Goal: Task Accomplishment & Management: Manage account settings

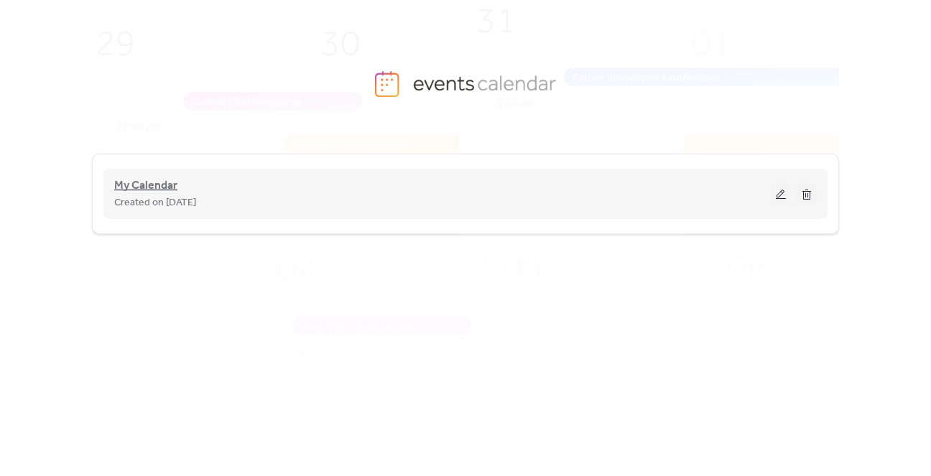
click at [136, 187] on span "My Calendar" at bounding box center [145, 185] width 63 height 17
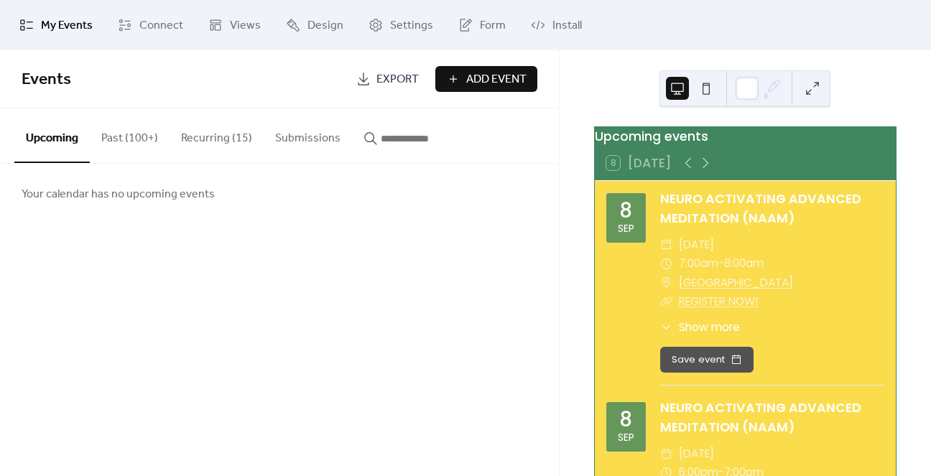
click at [221, 144] on button "Recurring (15)" at bounding box center [217, 134] width 94 height 53
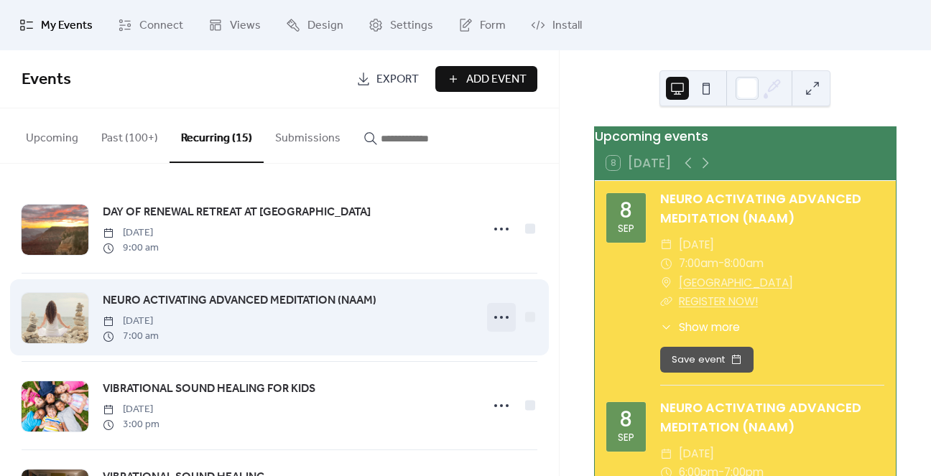
click at [495, 315] on icon at bounding box center [501, 317] width 23 height 23
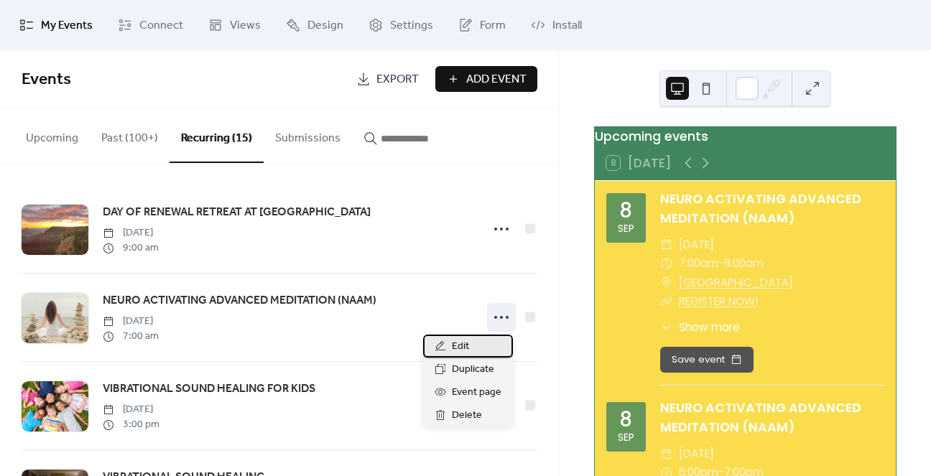
click at [470, 345] on div "Edit" at bounding box center [468, 346] width 90 height 23
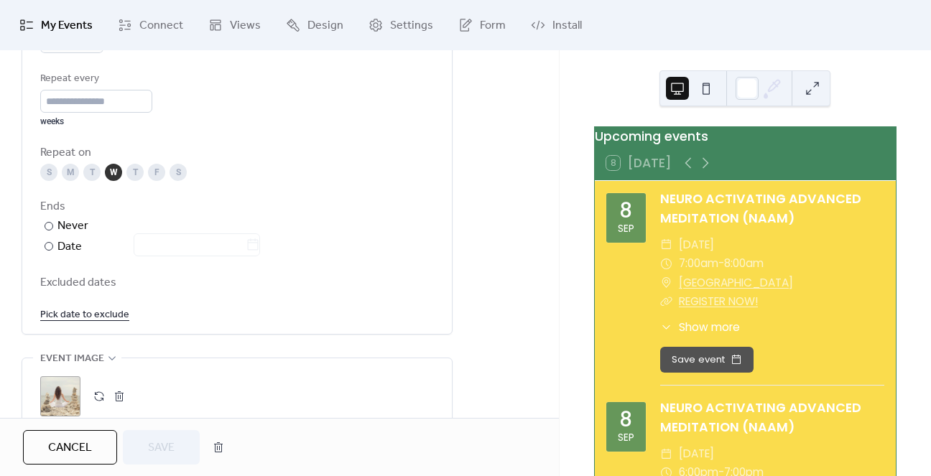
scroll to position [790, 0]
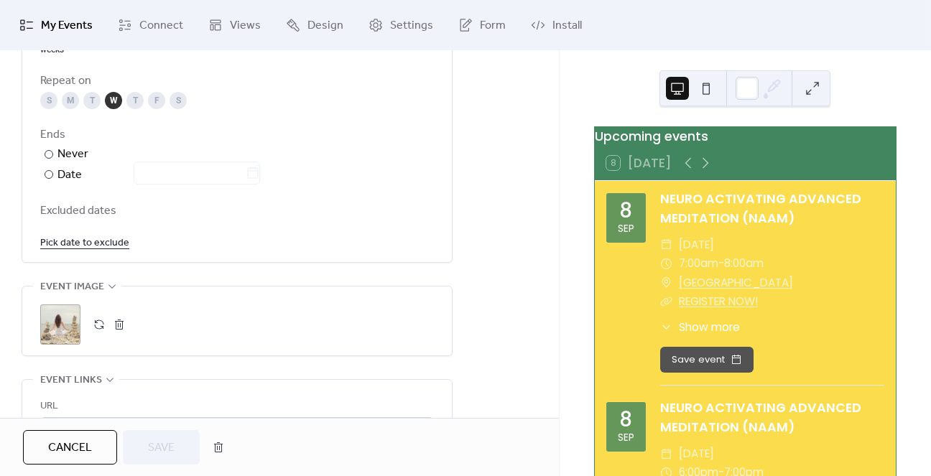
click at [92, 248] on link "Pick date to exclude" at bounding box center [84, 242] width 89 height 18
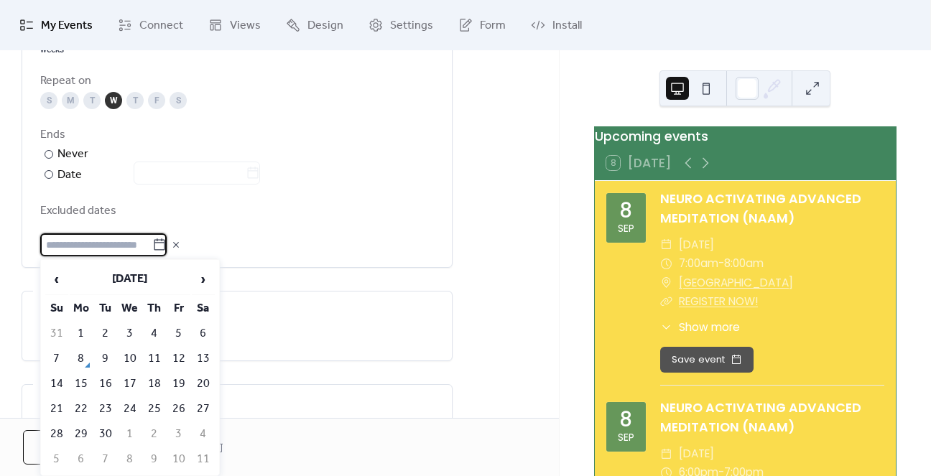
click at [122, 355] on td "10" at bounding box center [130, 359] width 23 height 24
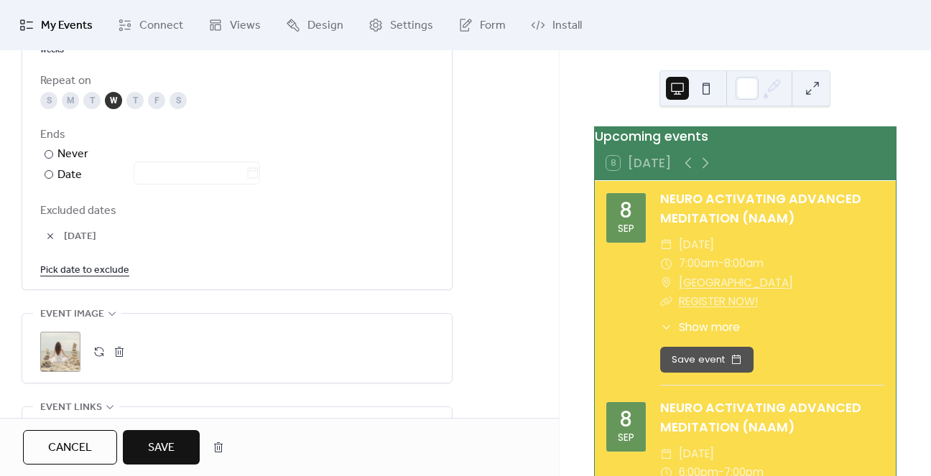
click at [370, 218] on span "Excluded dates" at bounding box center [237, 211] width 394 height 17
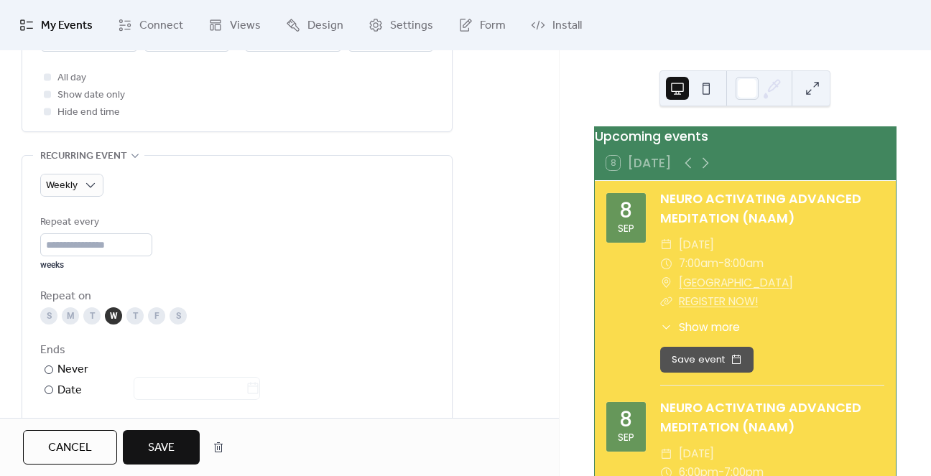
scroll to position [718, 0]
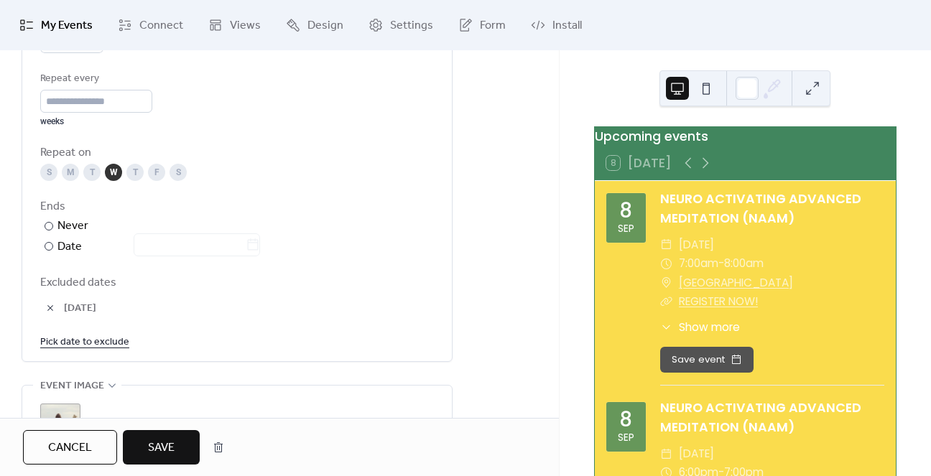
click at [82, 340] on link "Pick date to exclude" at bounding box center [84, 342] width 89 height 18
click at [307, 166] on div "S M T W T F S" at bounding box center [237, 172] width 394 height 17
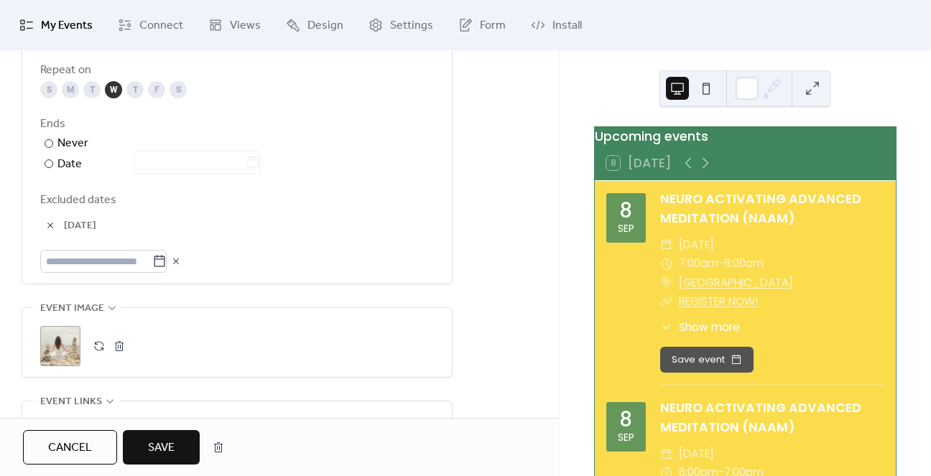
scroll to position [934, 0]
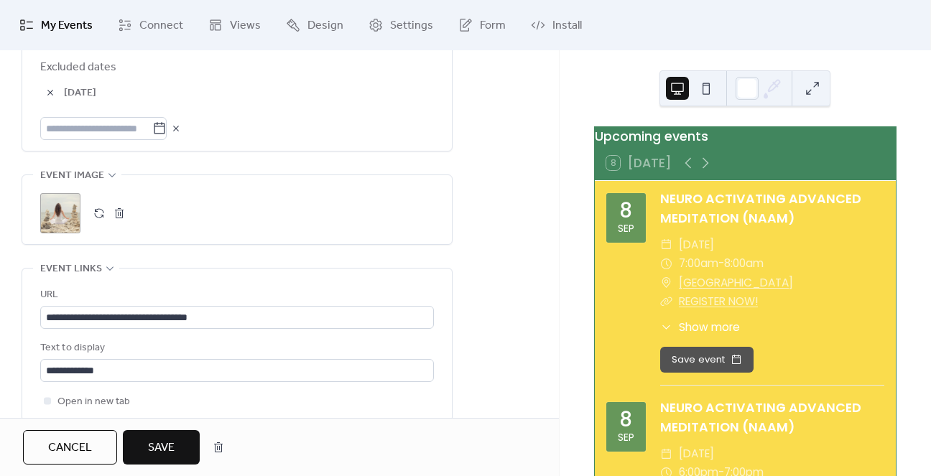
click at [152, 440] on span "Save" at bounding box center [161, 448] width 27 height 17
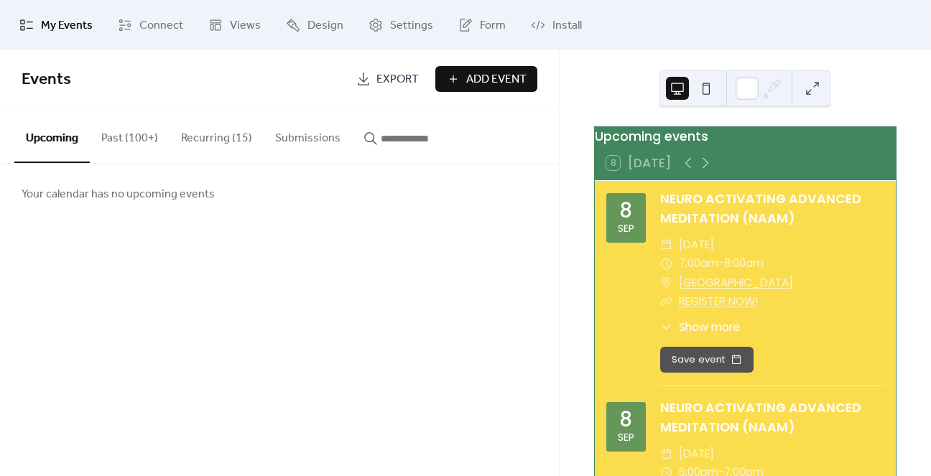
click at [212, 144] on button "Recurring (15)" at bounding box center [217, 134] width 94 height 53
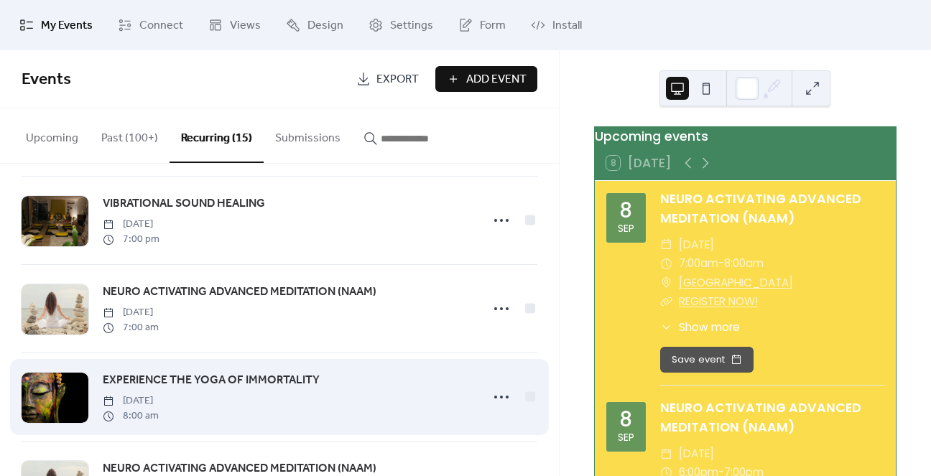
scroll to position [287, 0]
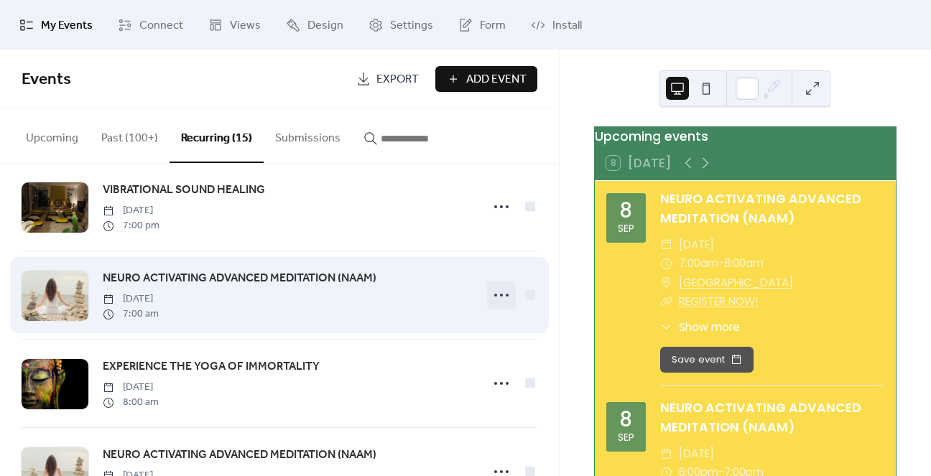
click at [490, 300] on icon at bounding box center [501, 295] width 23 height 23
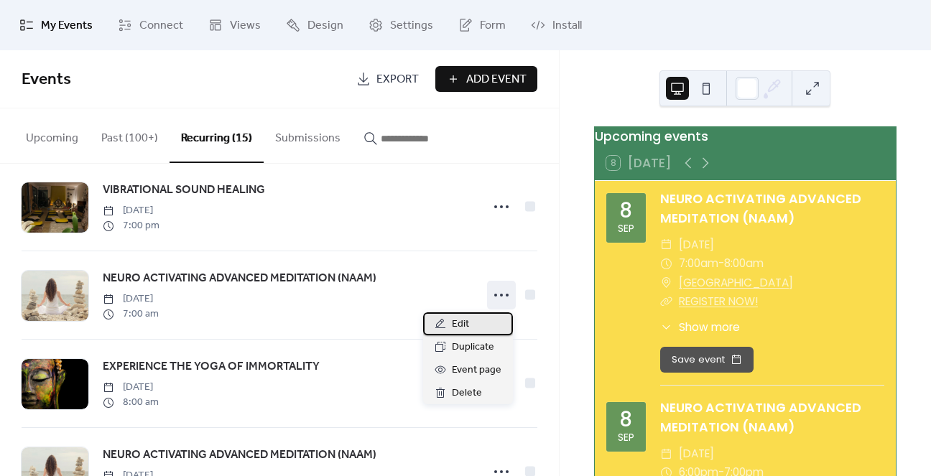
click at [466, 325] on span "Edit" at bounding box center [460, 324] width 17 height 17
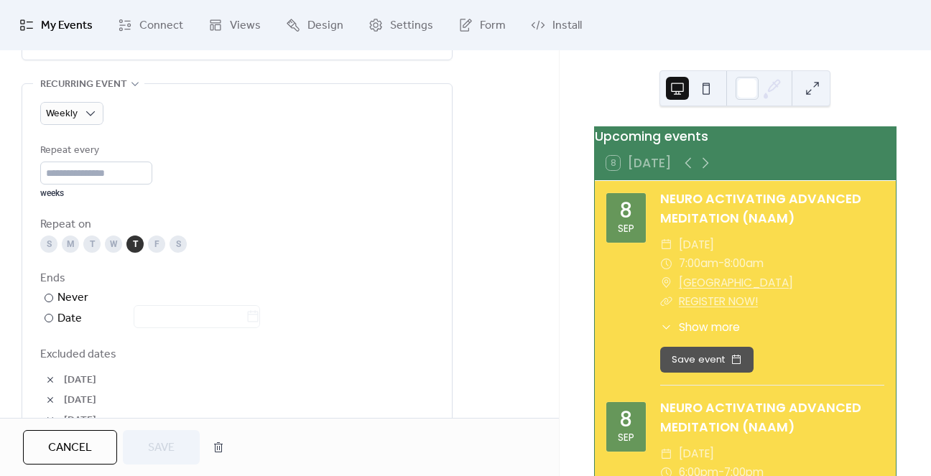
scroll to position [718, 0]
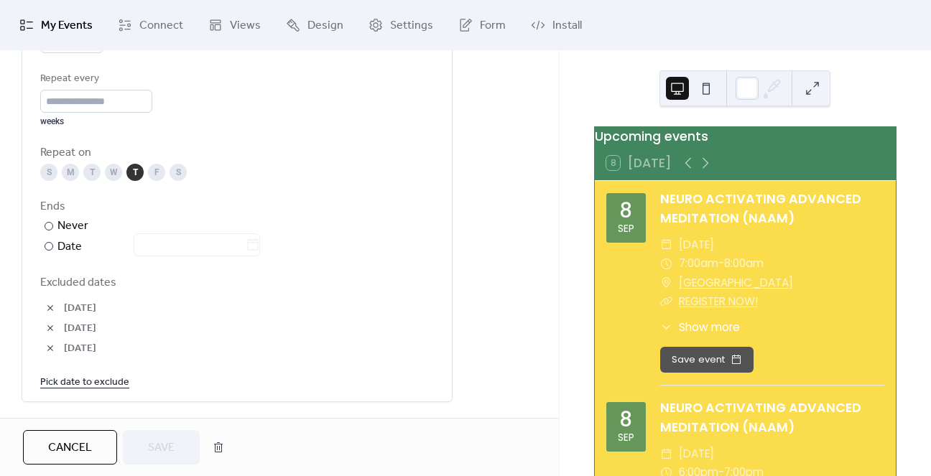
click at [88, 381] on link "Pick date to exclude" at bounding box center [84, 382] width 89 height 18
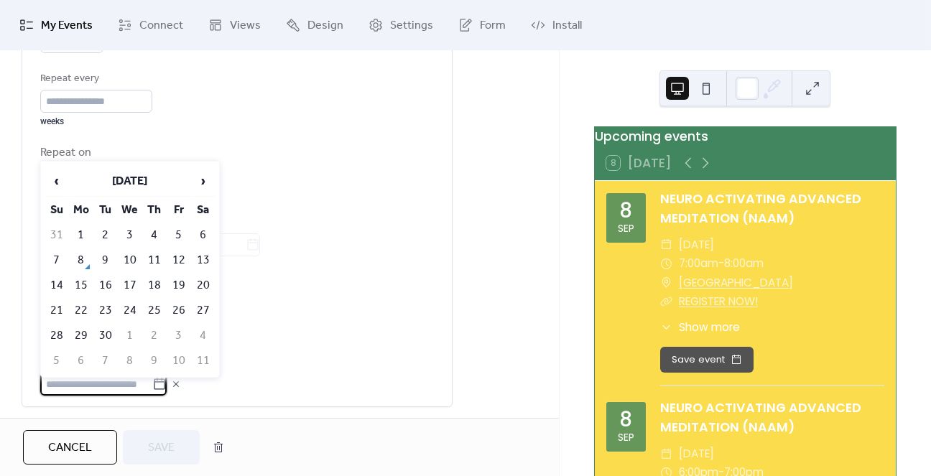
click at [404, 239] on div "Ends ​ Never ​ Date" at bounding box center [237, 227] width 394 height 58
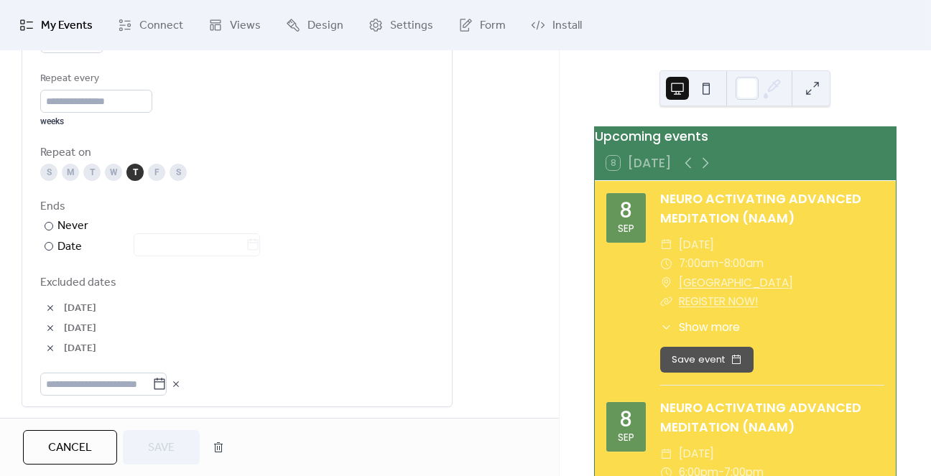
drag, startPoint x: 83, startPoint y: 443, endPoint x: 320, endPoint y: 219, distance: 325.7
click at [83, 443] on span "Cancel" at bounding box center [70, 448] width 44 height 17
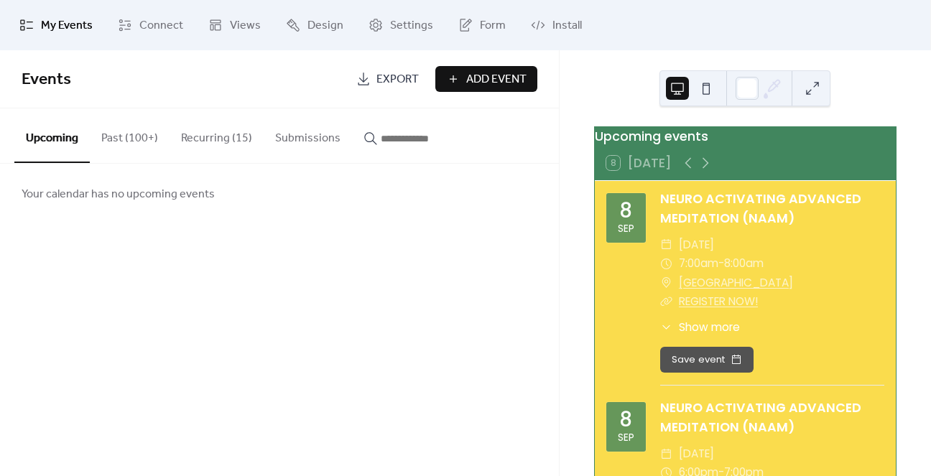
click at [239, 136] on button "Recurring (15)" at bounding box center [217, 134] width 94 height 53
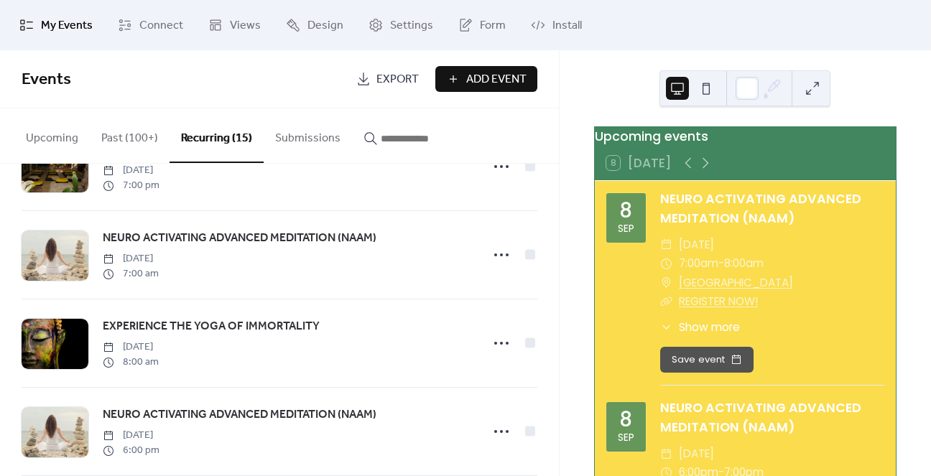
scroll to position [359, 0]
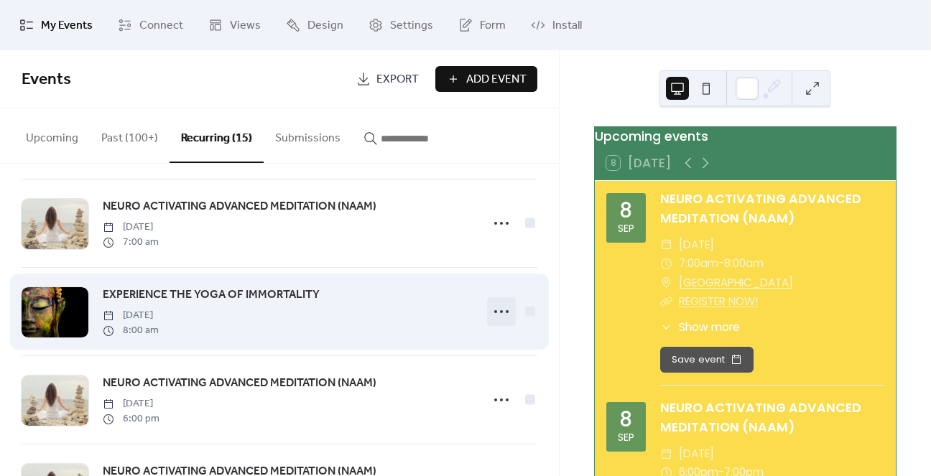
click at [499, 313] on icon at bounding box center [501, 311] width 23 height 23
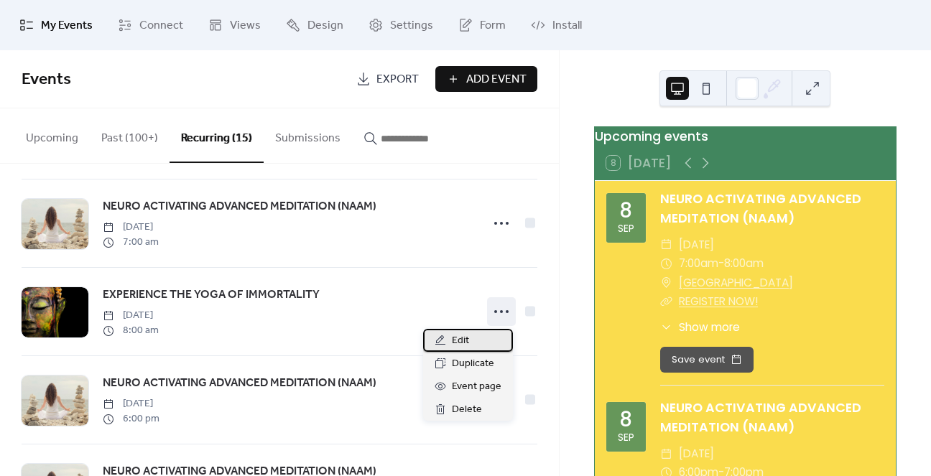
click at [471, 339] on div "Edit" at bounding box center [468, 340] width 90 height 23
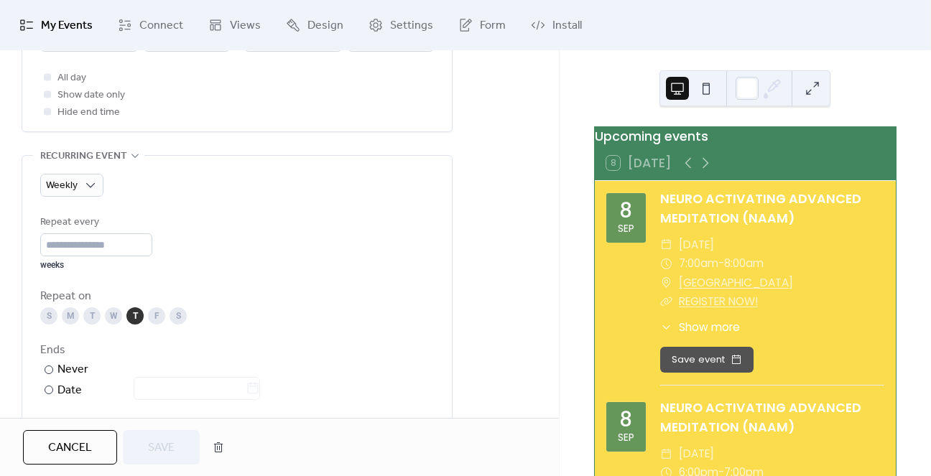
scroll to position [790, 0]
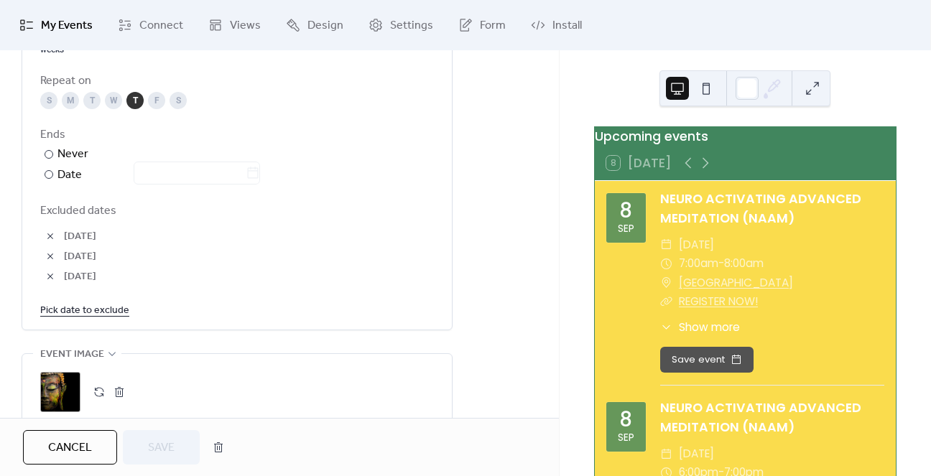
click at [71, 443] on span "Cancel" at bounding box center [70, 448] width 44 height 17
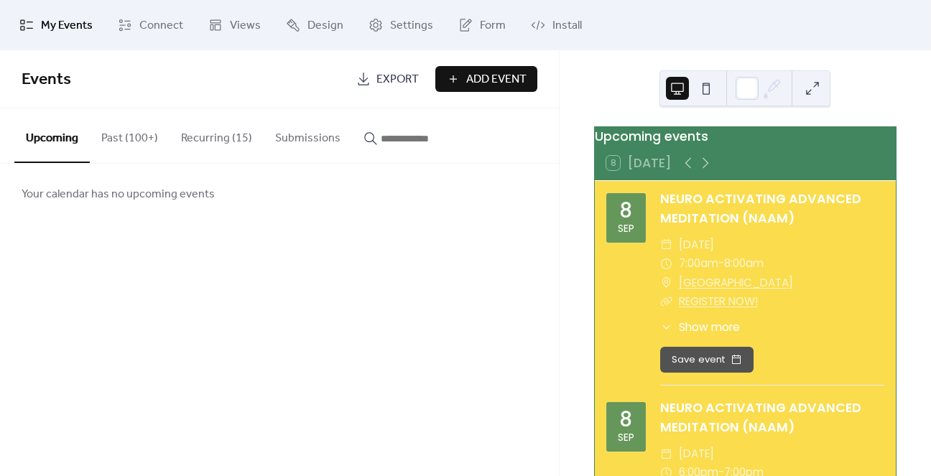
click at [227, 139] on button "Recurring (15)" at bounding box center [217, 134] width 94 height 53
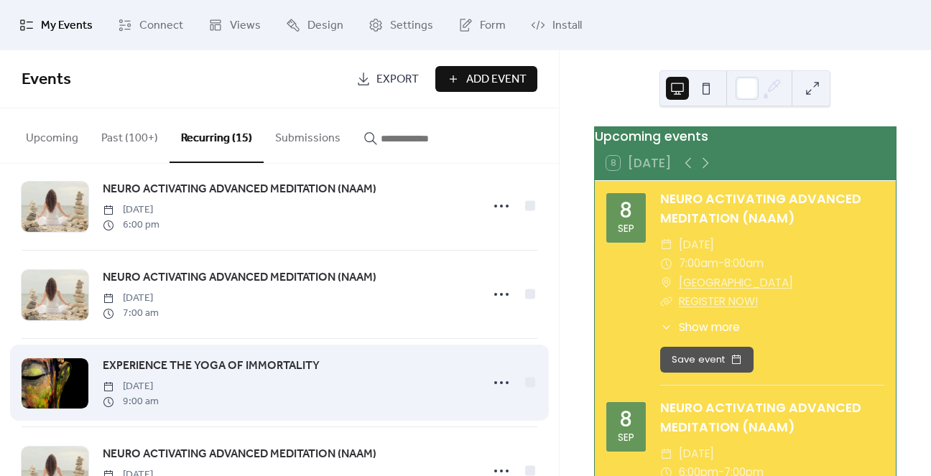
scroll to position [575, 0]
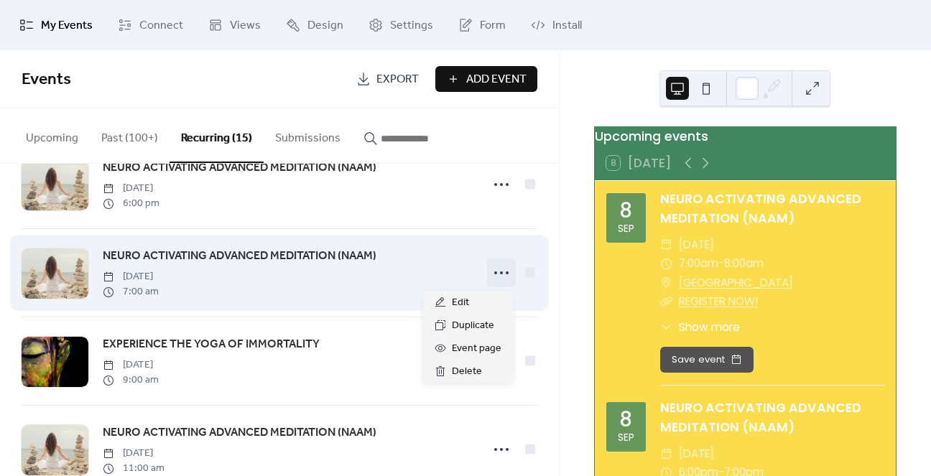
click at [491, 279] on icon at bounding box center [501, 273] width 23 height 23
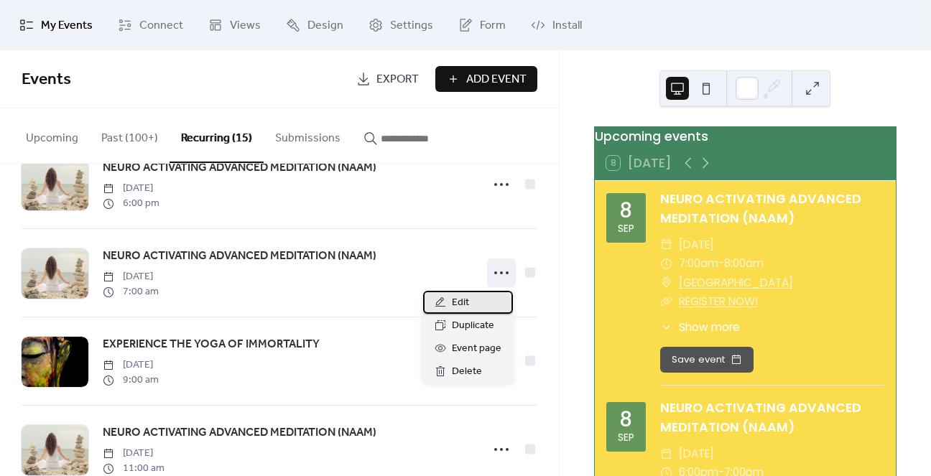
click at [478, 301] on div "Edit" at bounding box center [468, 302] width 90 height 23
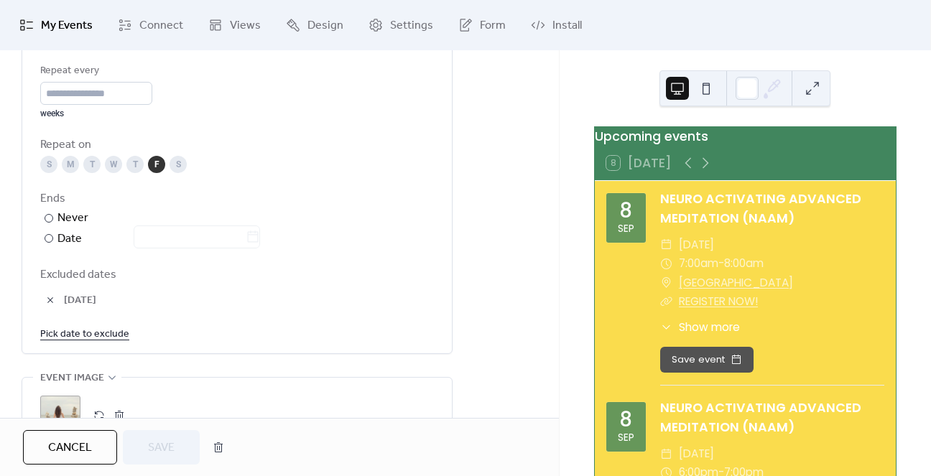
scroll to position [790, 0]
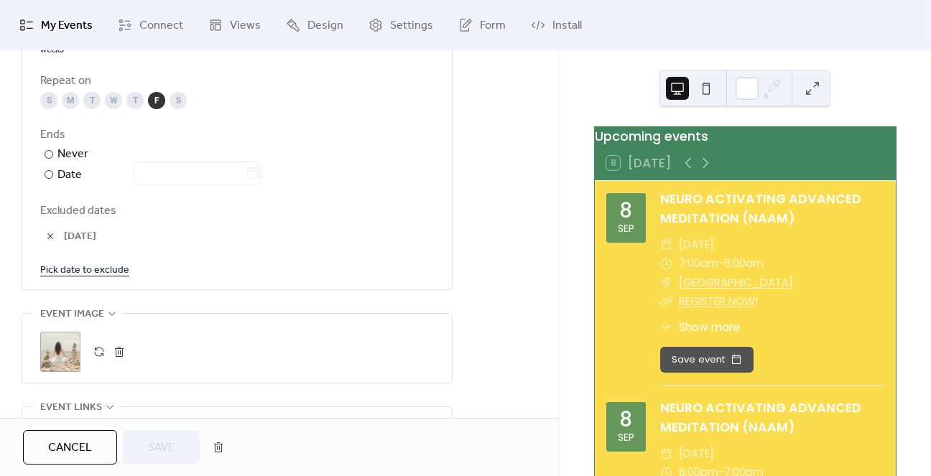
click at [78, 272] on link "Pick date to exclude" at bounding box center [84, 270] width 89 height 18
click at [506, 199] on div "**********" at bounding box center [279, 47] width 559 height 1414
click at [100, 454] on button "Cancel" at bounding box center [70, 447] width 94 height 34
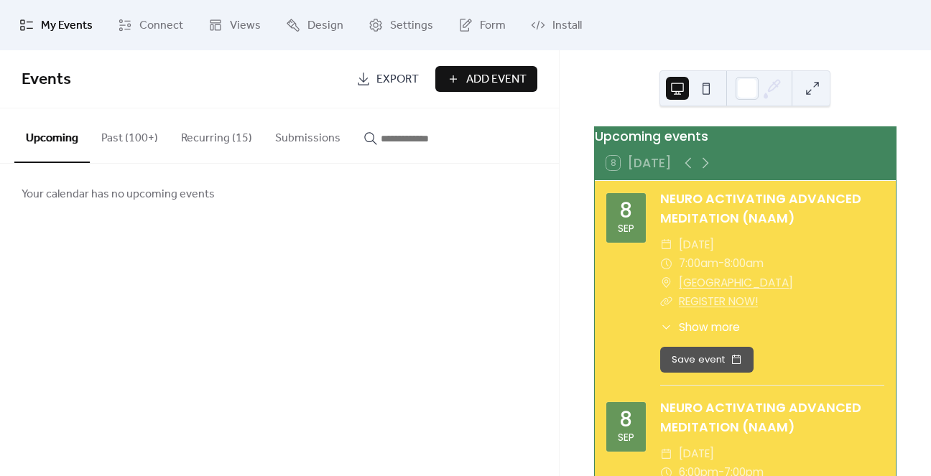
click at [236, 146] on button "Recurring (15)" at bounding box center [217, 134] width 94 height 53
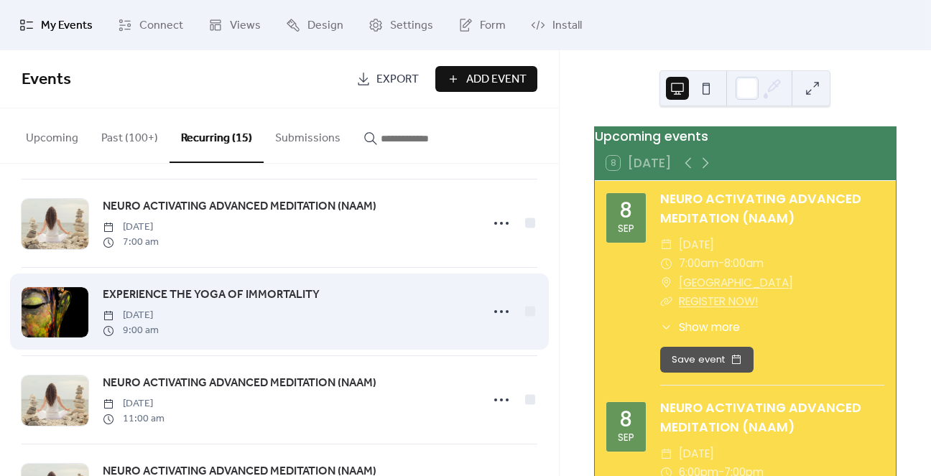
scroll to position [647, 0]
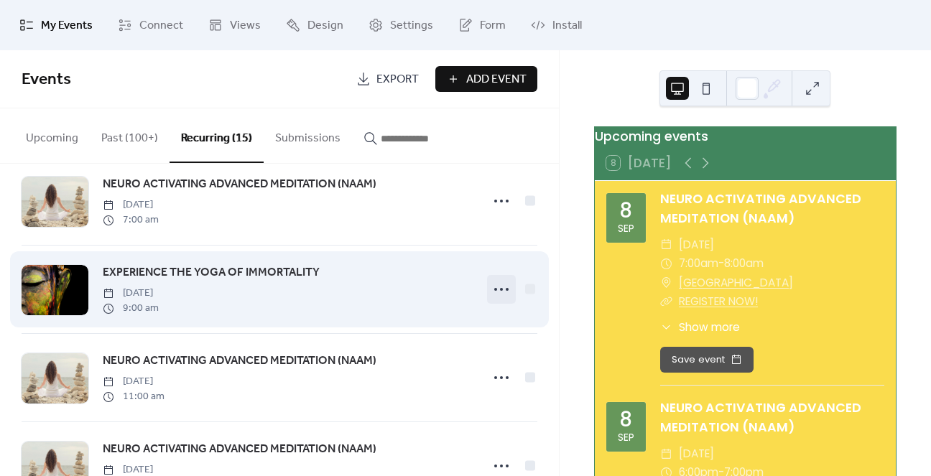
click at [493, 292] on icon at bounding box center [501, 289] width 23 height 23
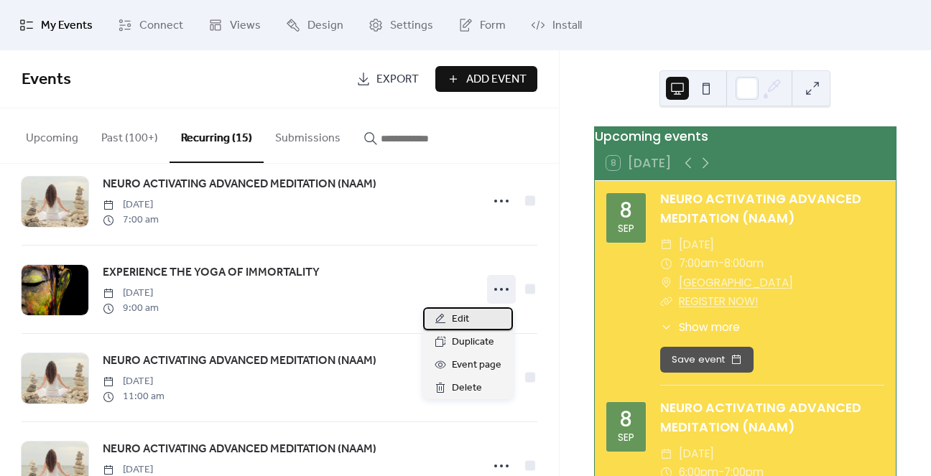
click at [468, 319] on div "Edit" at bounding box center [468, 318] width 90 height 23
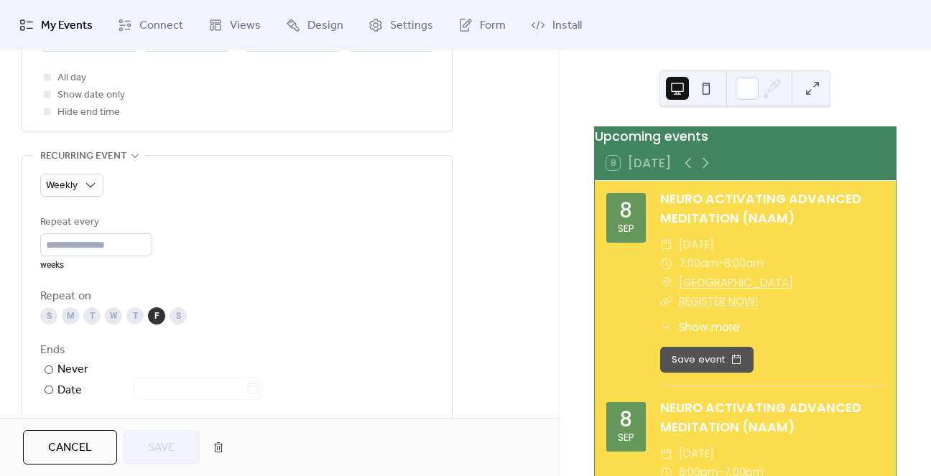
scroll to position [359, 0]
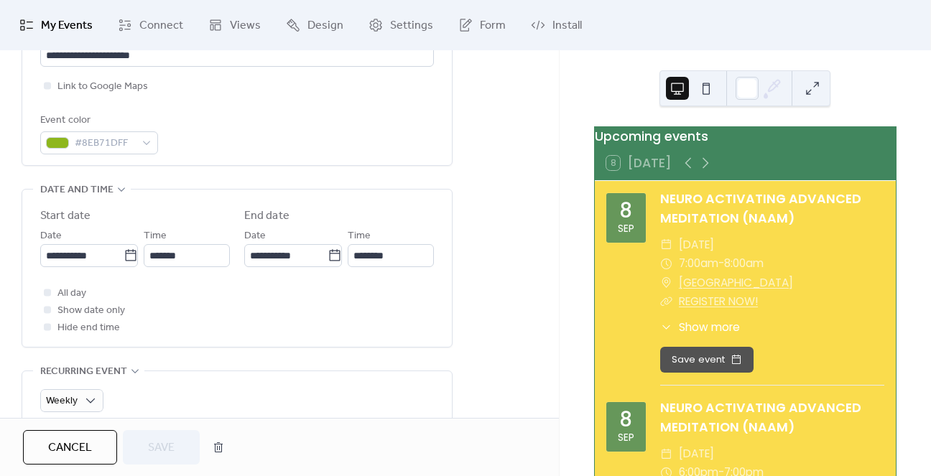
click at [83, 443] on span "Cancel" at bounding box center [70, 448] width 44 height 17
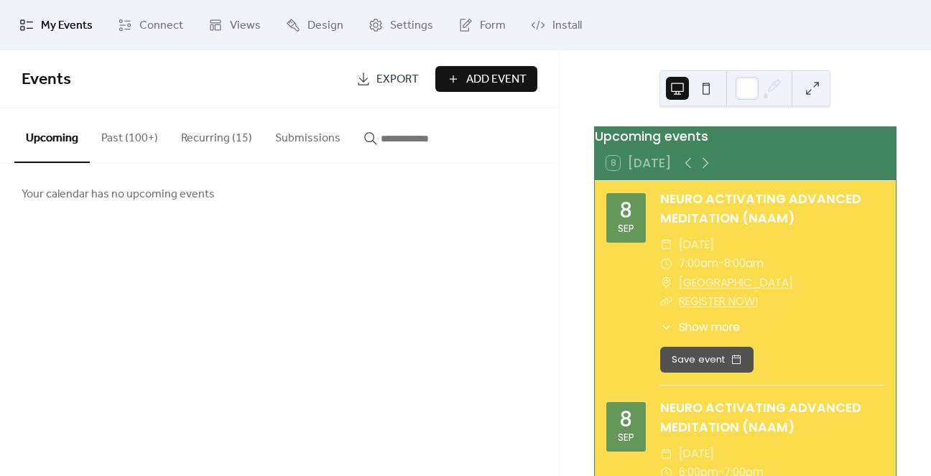
click at [200, 144] on button "Recurring (15)" at bounding box center [217, 134] width 94 height 53
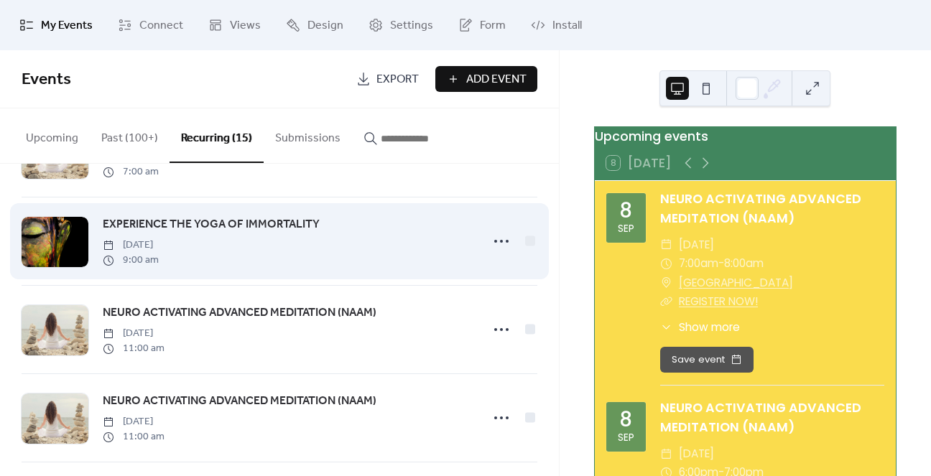
scroll to position [718, 0]
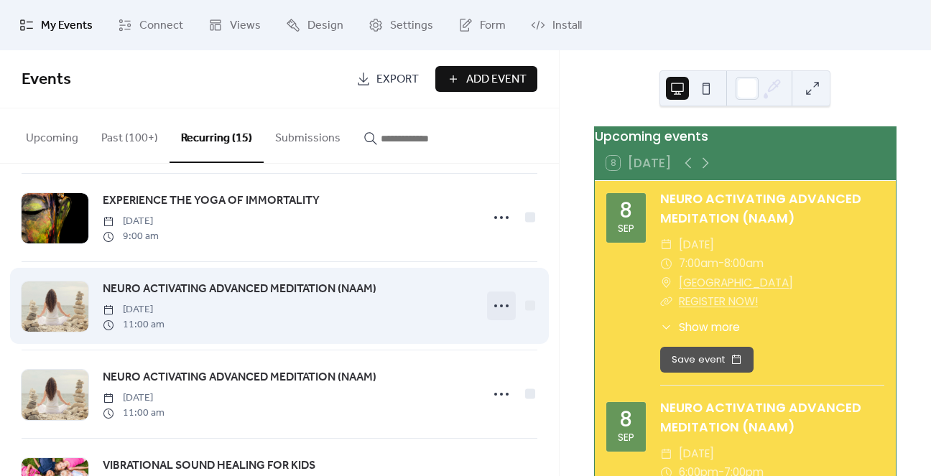
click at [494, 306] on circle at bounding box center [495, 306] width 3 height 3
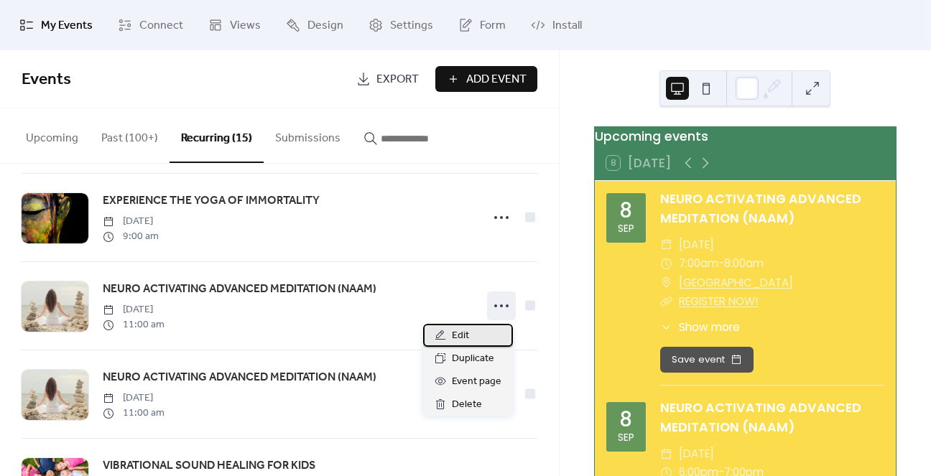
click at [453, 335] on span "Edit" at bounding box center [460, 336] width 17 height 17
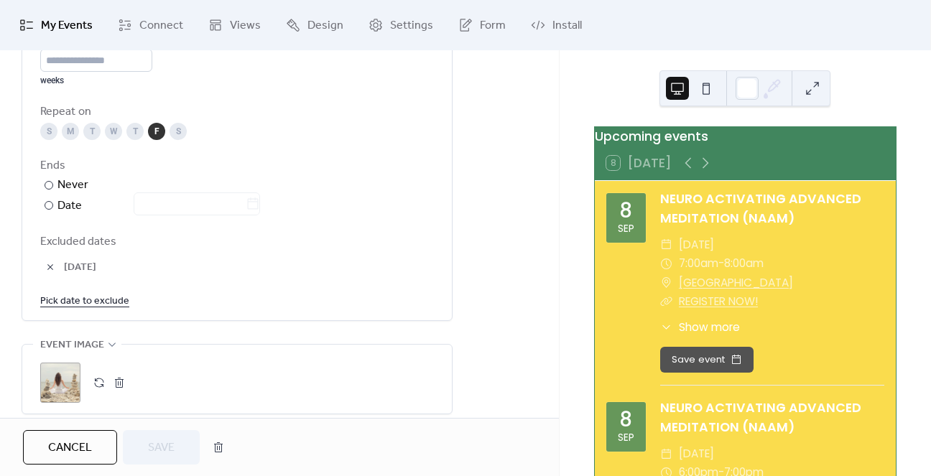
scroll to position [934, 0]
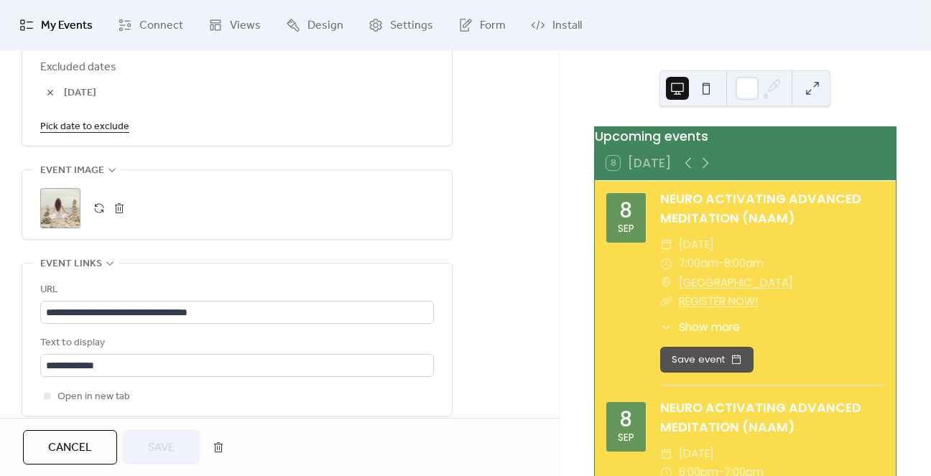
click at [81, 447] on span "Cancel" at bounding box center [70, 448] width 44 height 17
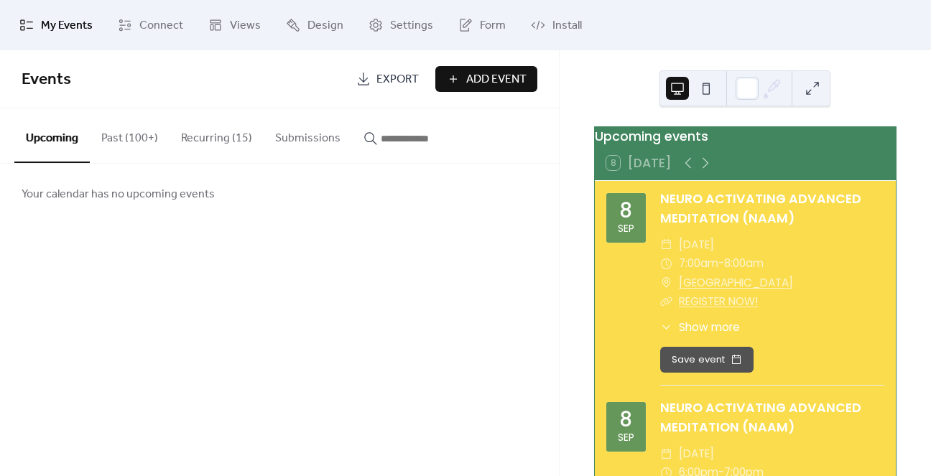
click at [218, 142] on button "Recurring (15)" at bounding box center [217, 134] width 94 height 53
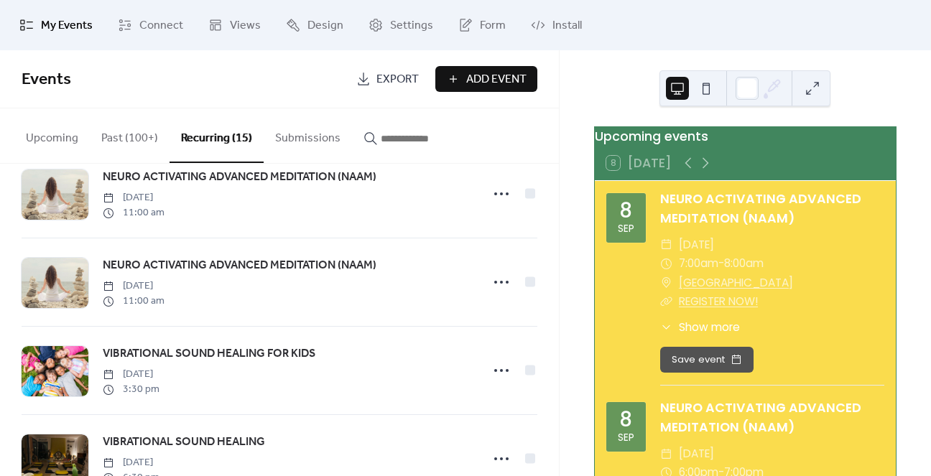
scroll to position [862, 0]
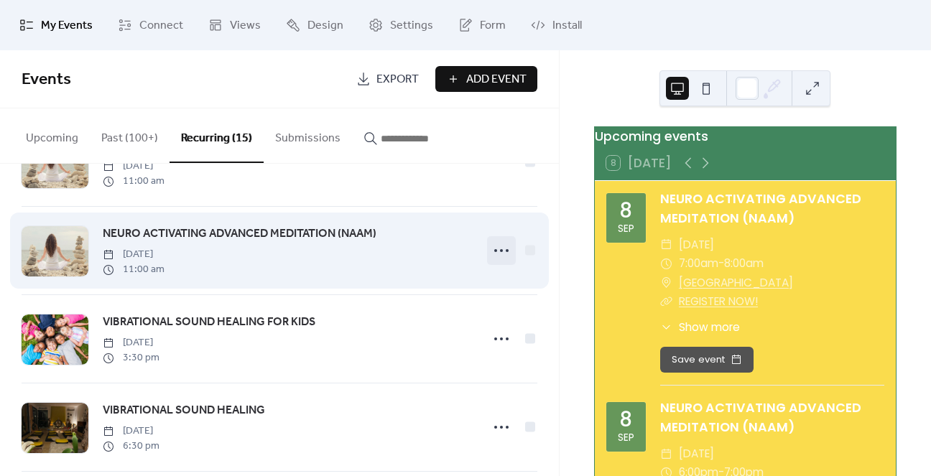
click at [494, 254] on icon at bounding box center [501, 250] width 23 height 23
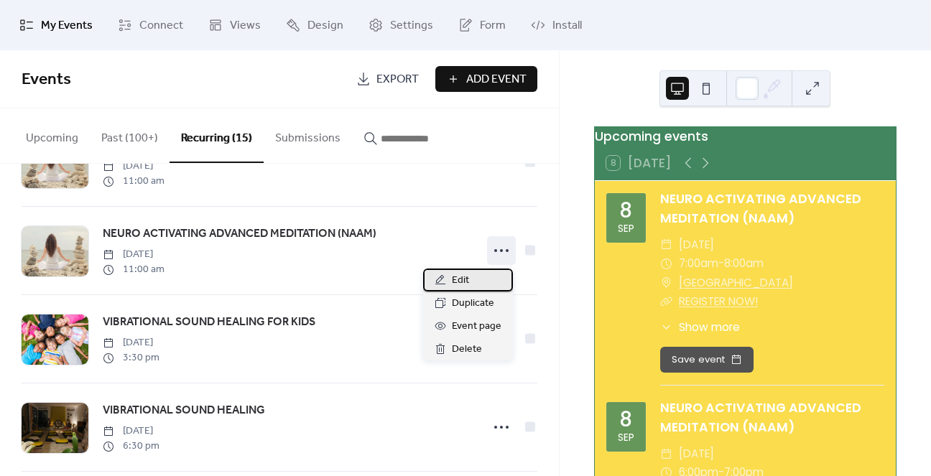
click at [474, 282] on div "Edit" at bounding box center [468, 280] width 90 height 23
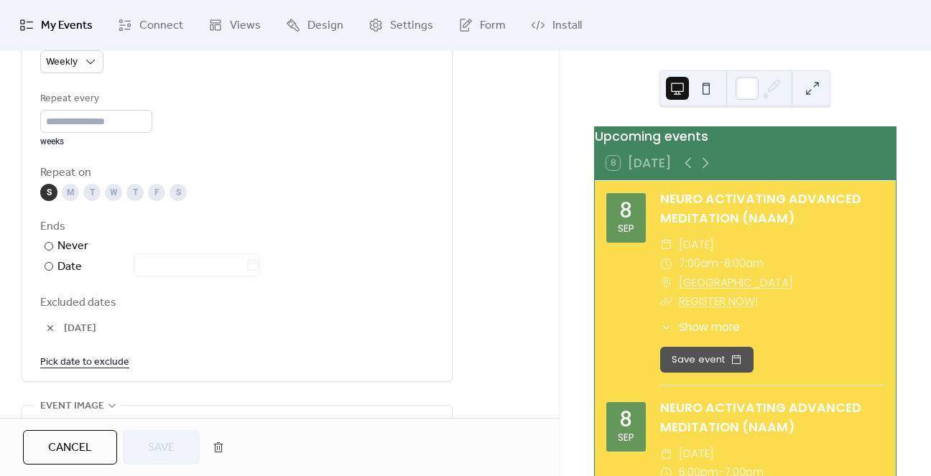
scroll to position [718, 0]
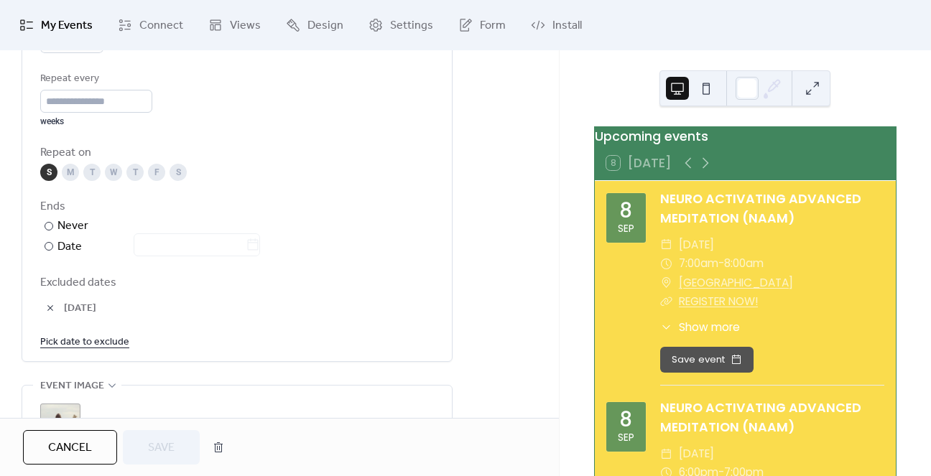
click at [89, 337] on link "Pick date to exclude" at bounding box center [84, 342] width 89 height 18
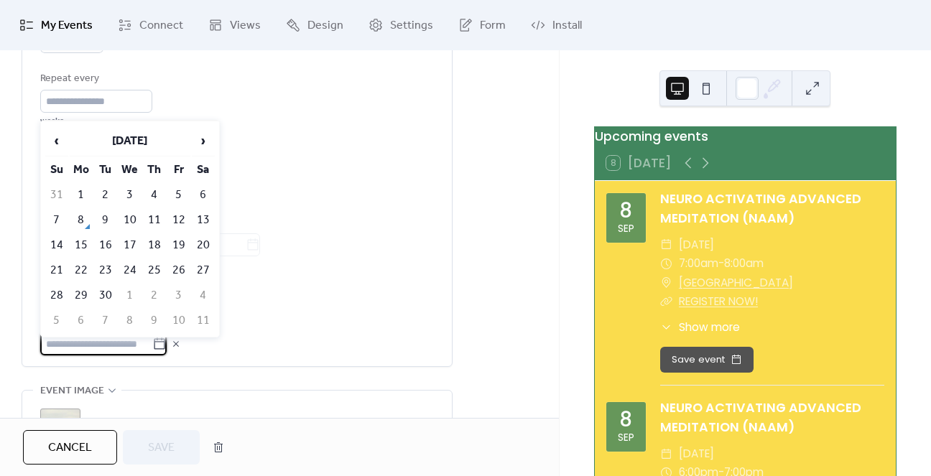
click at [501, 274] on div "**********" at bounding box center [279, 119] width 559 height 1414
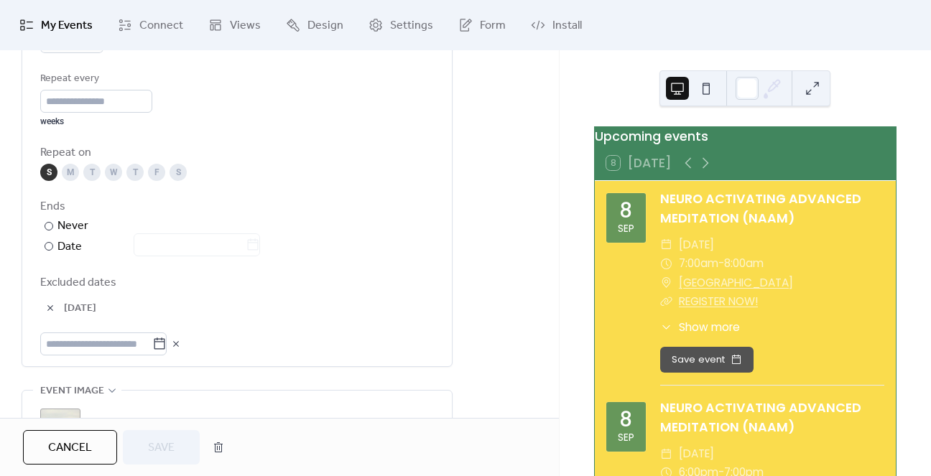
click at [73, 441] on span "Cancel" at bounding box center [70, 448] width 44 height 17
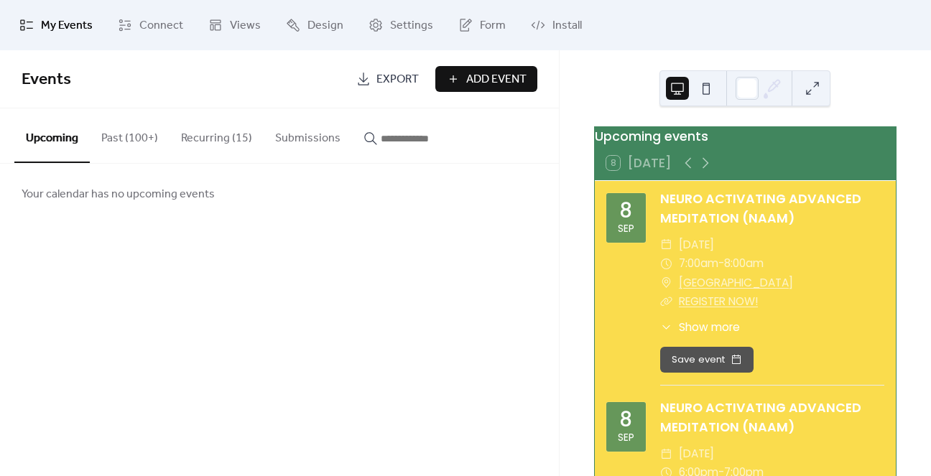
click at [219, 124] on button "Recurring (15)" at bounding box center [217, 134] width 94 height 53
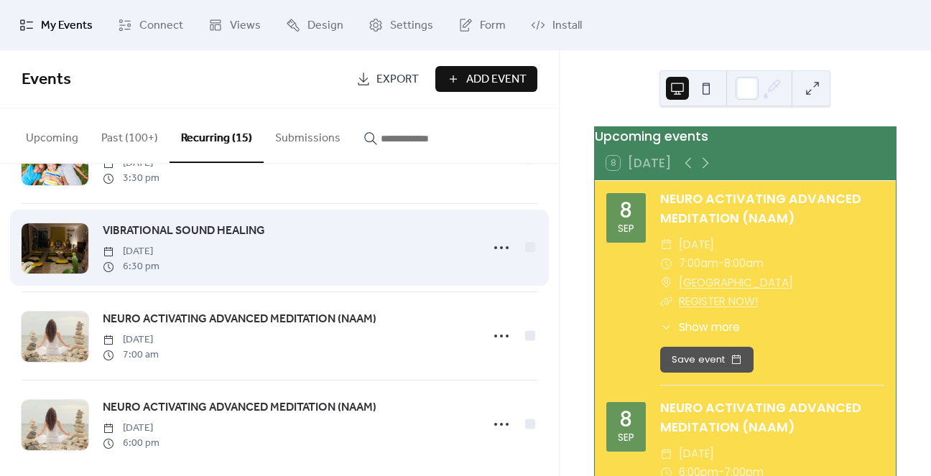
scroll to position [1057, 0]
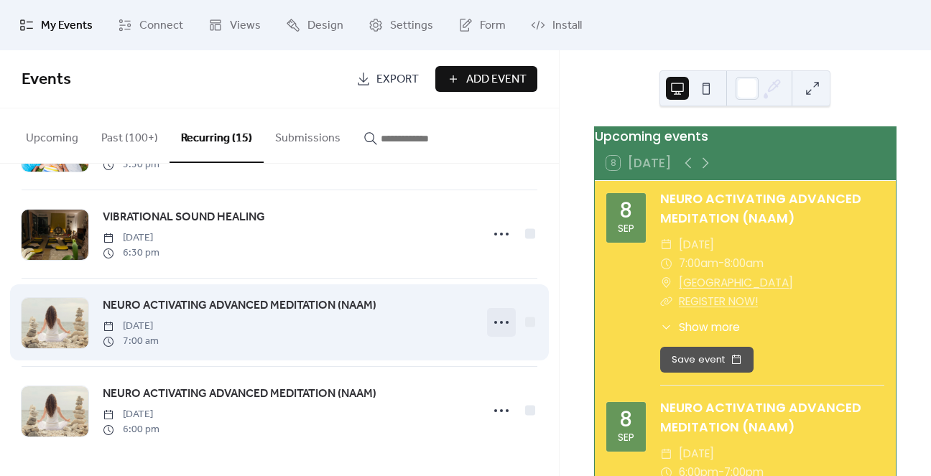
click at [506, 323] on circle at bounding box center [507, 322] width 3 height 3
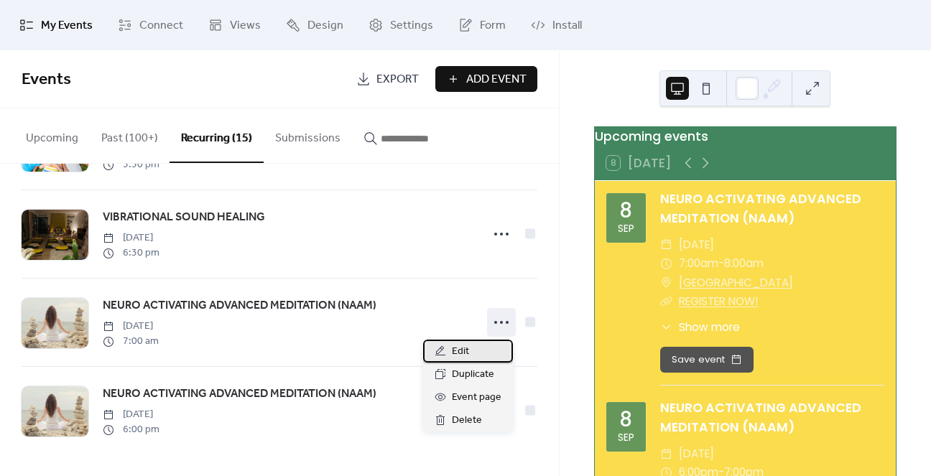
click at [470, 349] on div "Edit" at bounding box center [468, 351] width 90 height 23
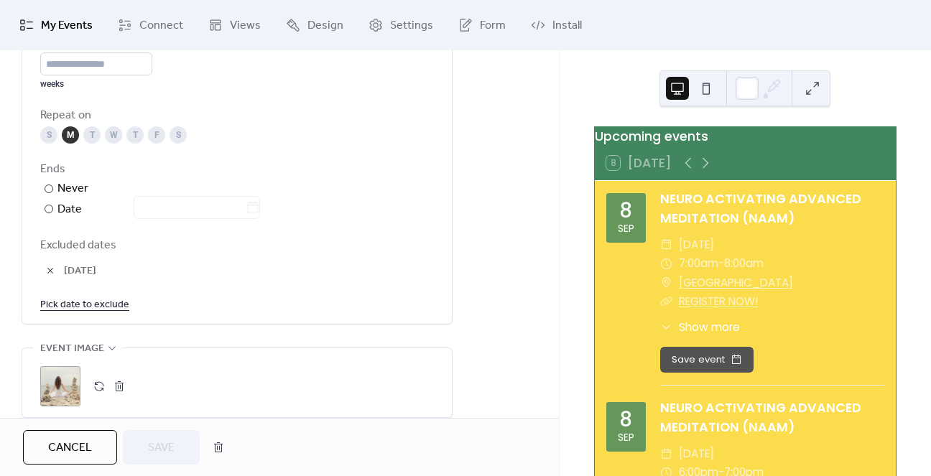
scroll to position [790, 0]
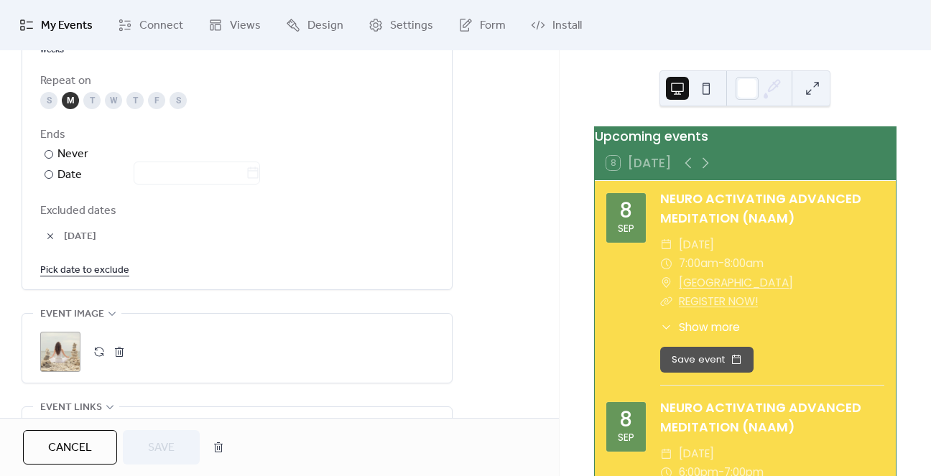
click at [89, 268] on link "Pick date to exclude" at bounding box center [84, 270] width 89 height 18
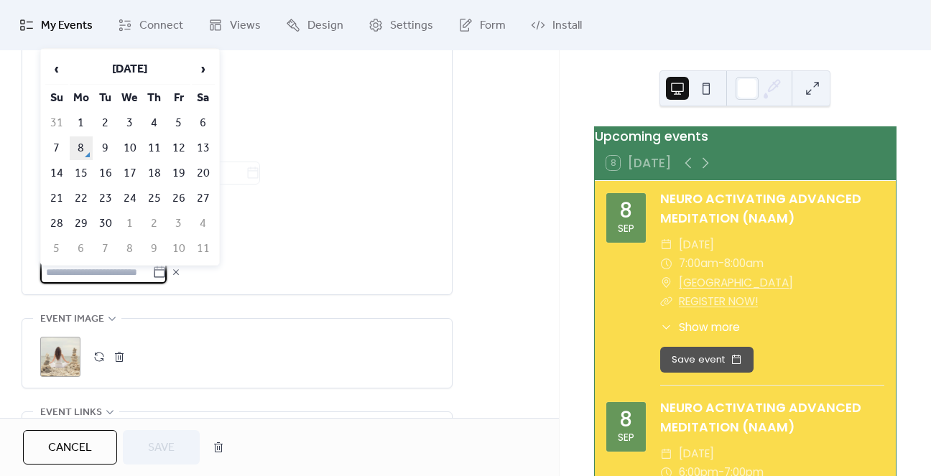
click at [85, 139] on td "8" at bounding box center [81, 148] width 23 height 24
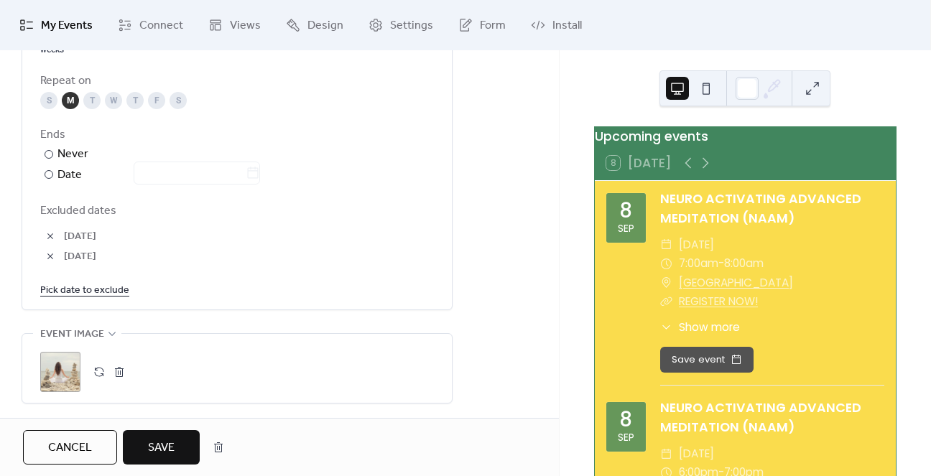
click at [154, 448] on span "Save" at bounding box center [161, 448] width 27 height 17
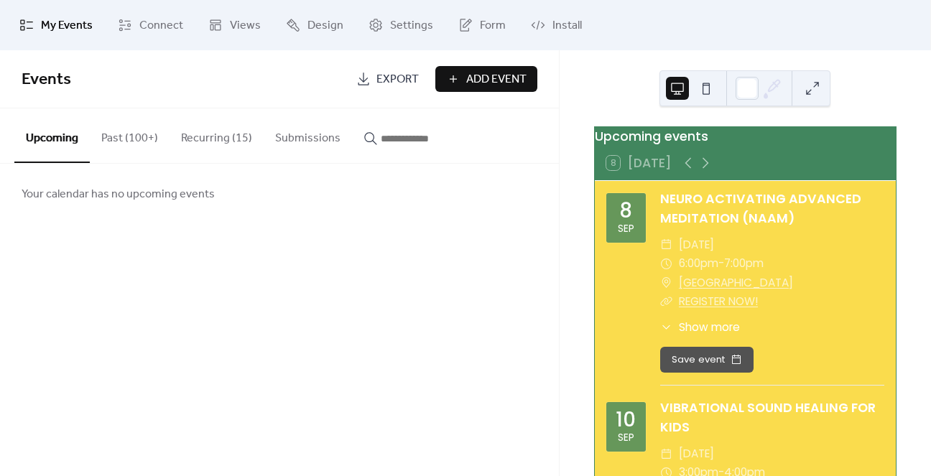
click at [214, 144] on button "Recurring (15)" at bounding box center [217, 134] width 94 height 53
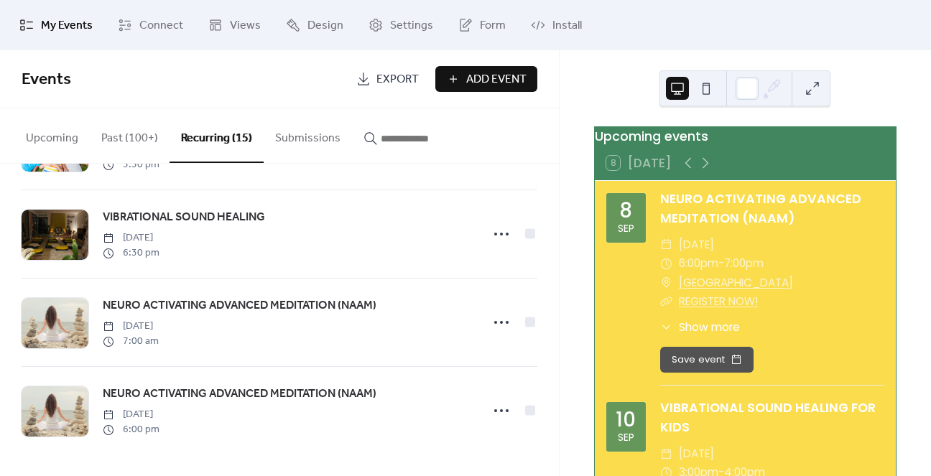
scroll to position [1057, 0]
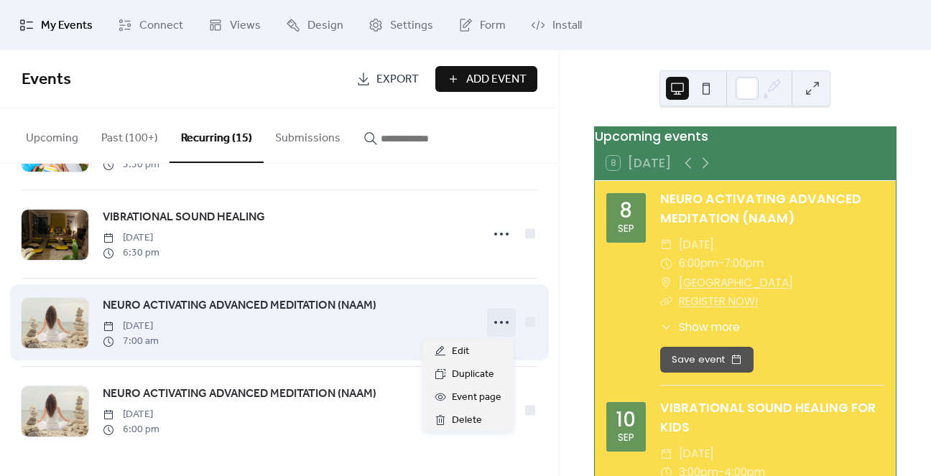
click at [506, 325] on icon at bounding box center [501, 322] width 23 height 23
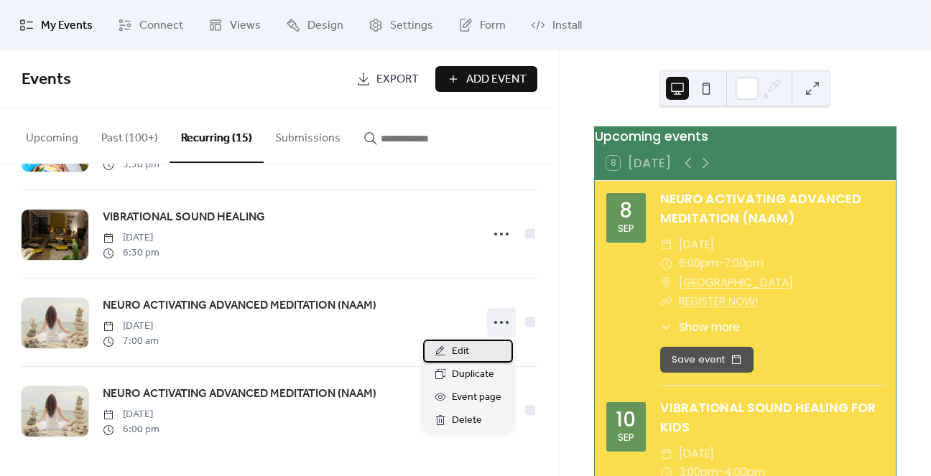
click at [458, 353] on span "Edit" at bounding box center [460, 351] width 17 height 17
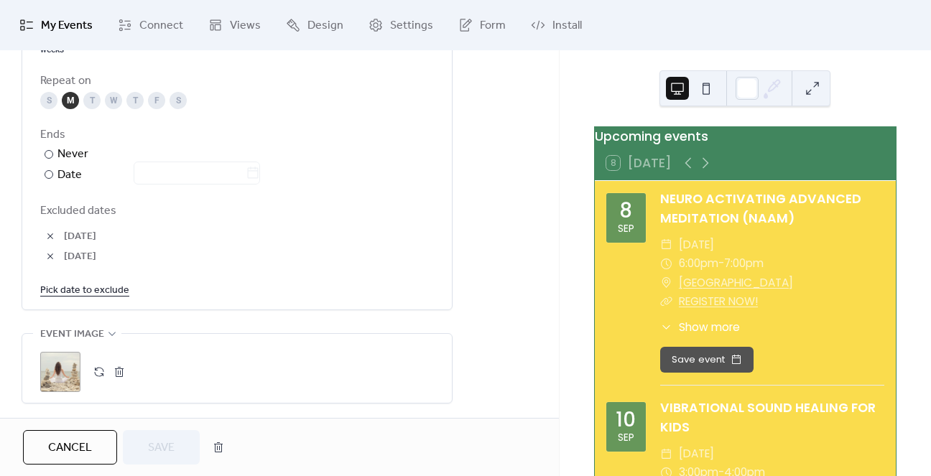
scroll to position [934, 0]
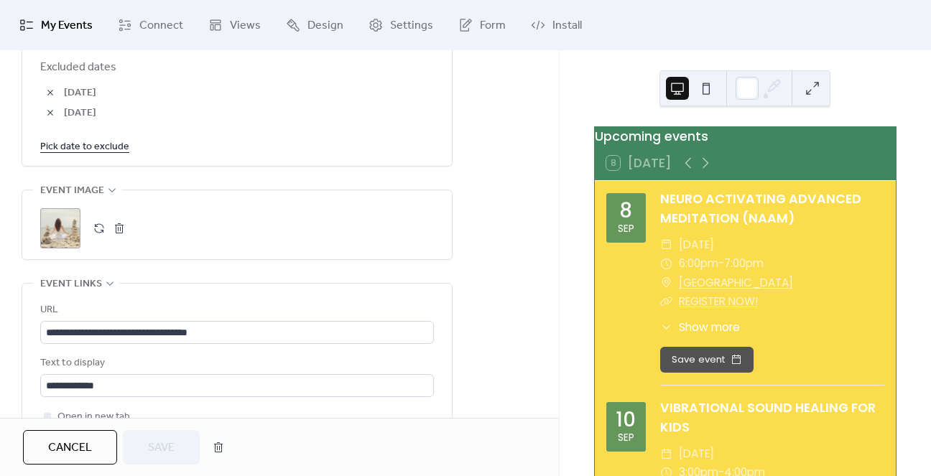
click at [69, 463] on button "Cancel" at bounding box center [70, 447] width 94 height 34
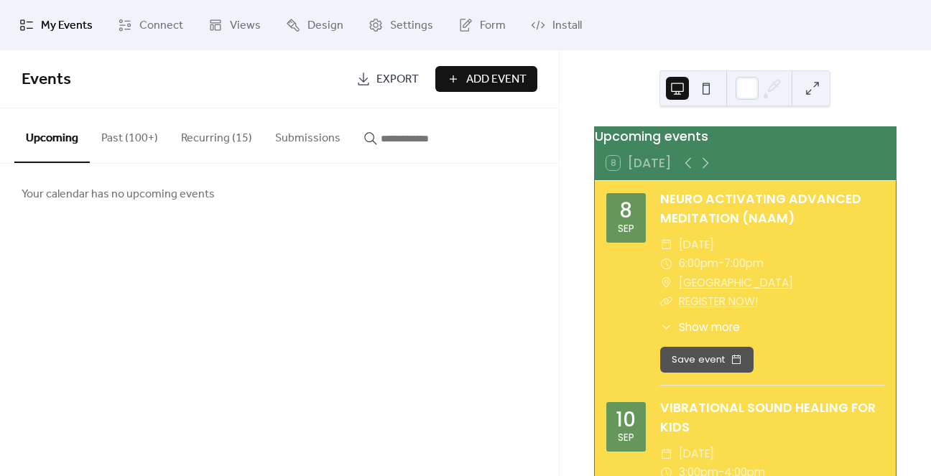
click at [188, 143] on button "Recurring (15)" at bounding box center [217, 134] width 94 height 53
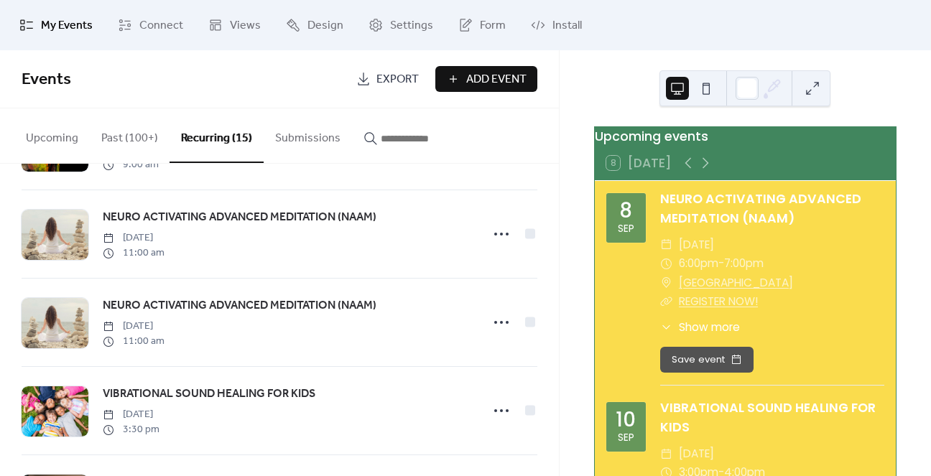
scroll to position [1057, 0]
